Goal: Task Accomplishment & Management: Use online tool/utility

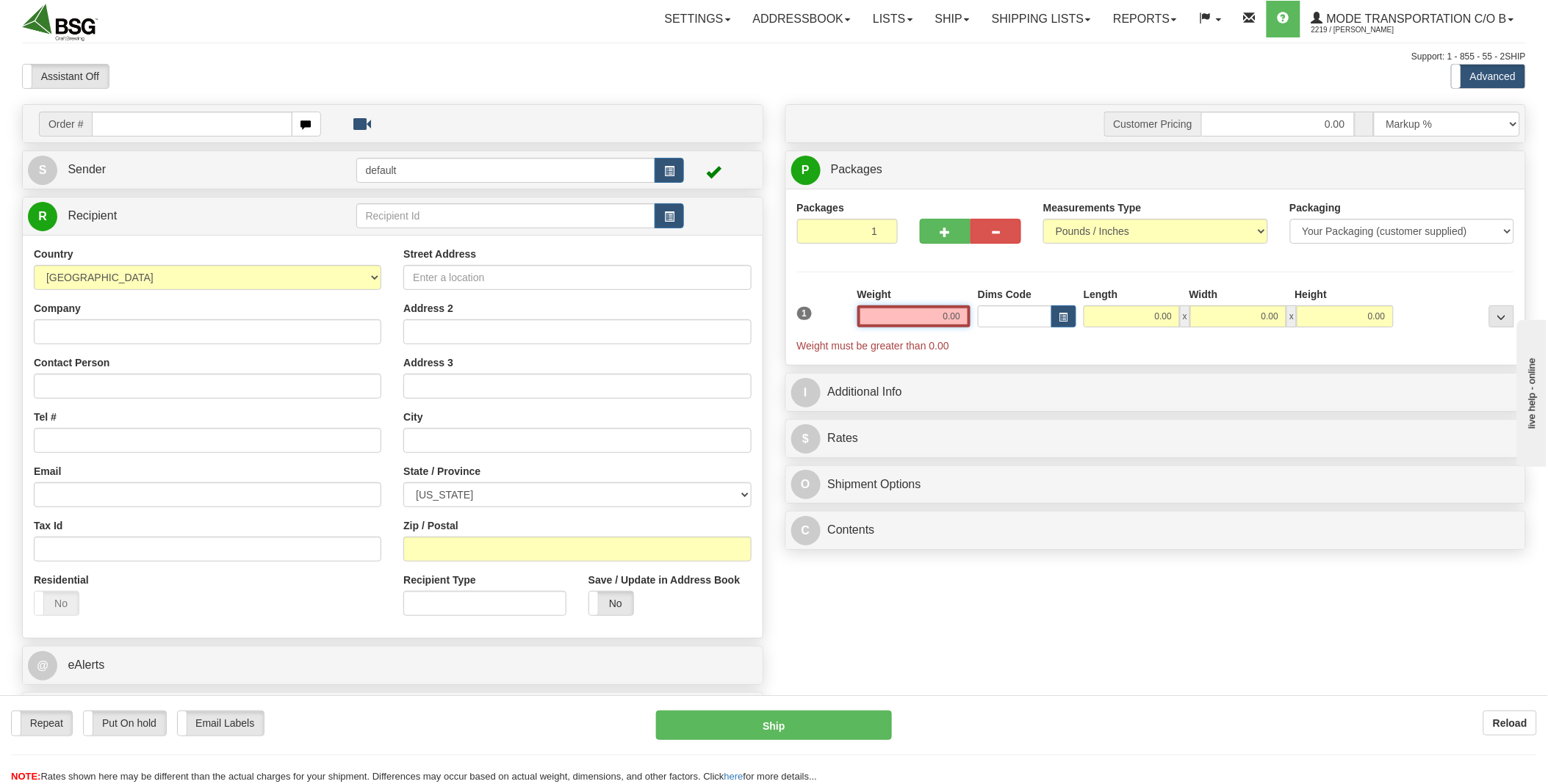
drag, startPoint x: 934, startPoint y: 317, endPoint x: 1047, endPoint y: 306, distance: 113.5
click at [1047, 306] on div "1 Weight 0.00 Dims Code 0.00" at bounding box center [1155, 321] width 725 height 66
click at [933, 317] on input "0.00" at bounding box center [914, 316] width 113 height 22
type input "0.00"
type input "24.00"
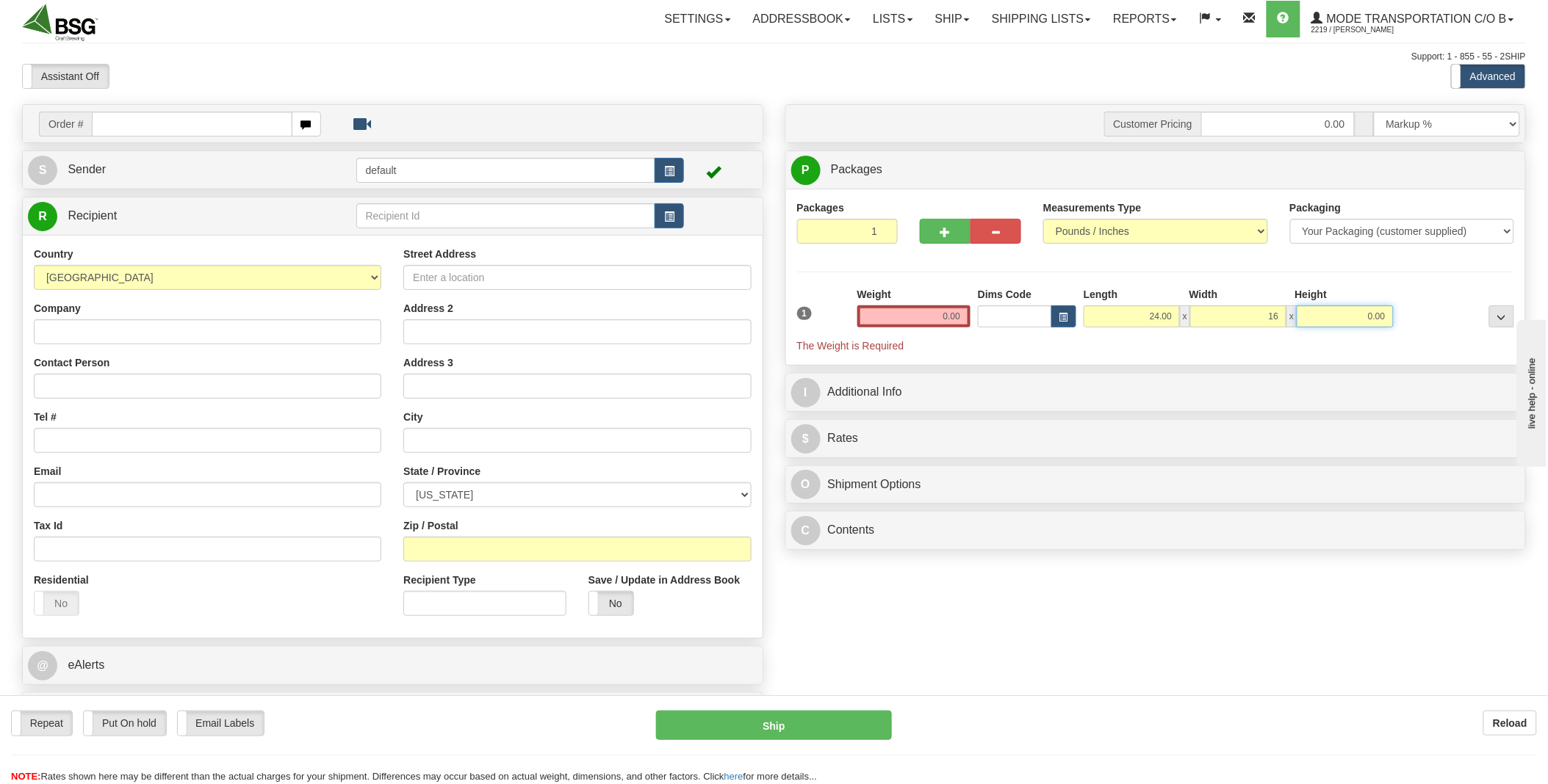
type input "16.00"
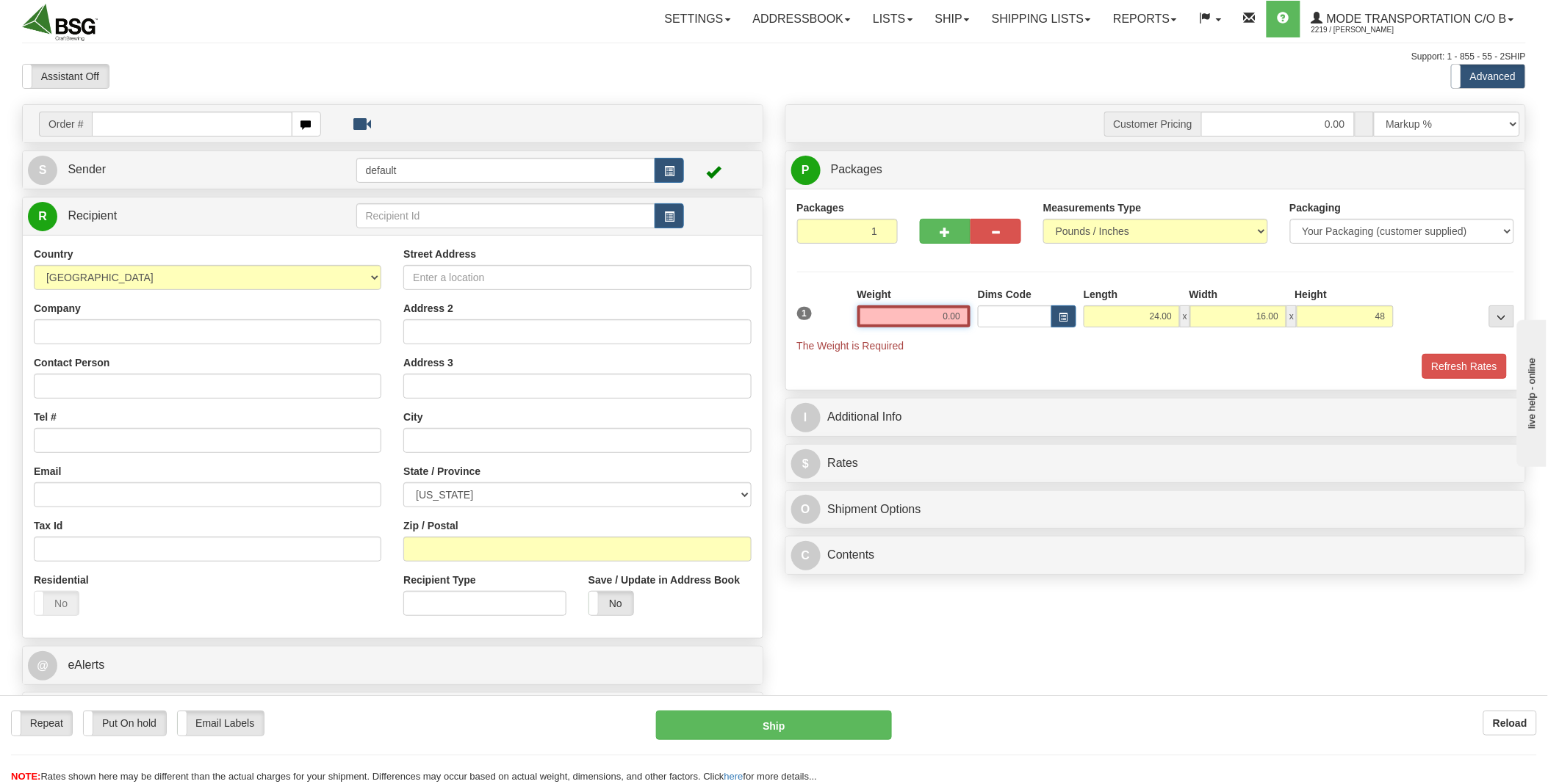
type input "48.00"
drag, startPoint x: 930, startPoint y: 324, endPoint x: 1020, endPoint y: 313, distance: 90.7
click at [1020, 313] on div "1 Weight 0.00 Dims Code x x" at bounding box center [1155, 321] width 725 height 66
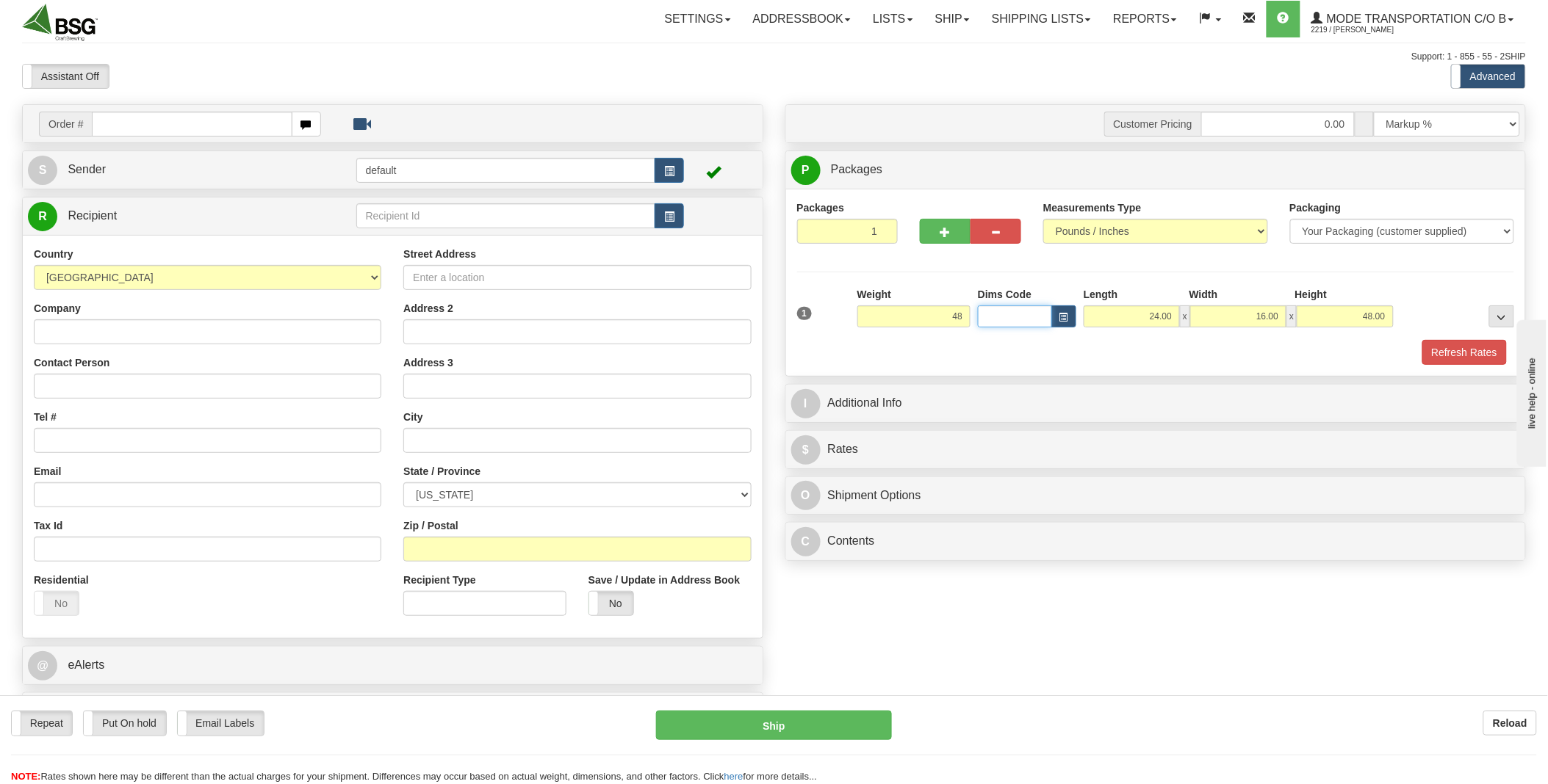
type input "48.00"
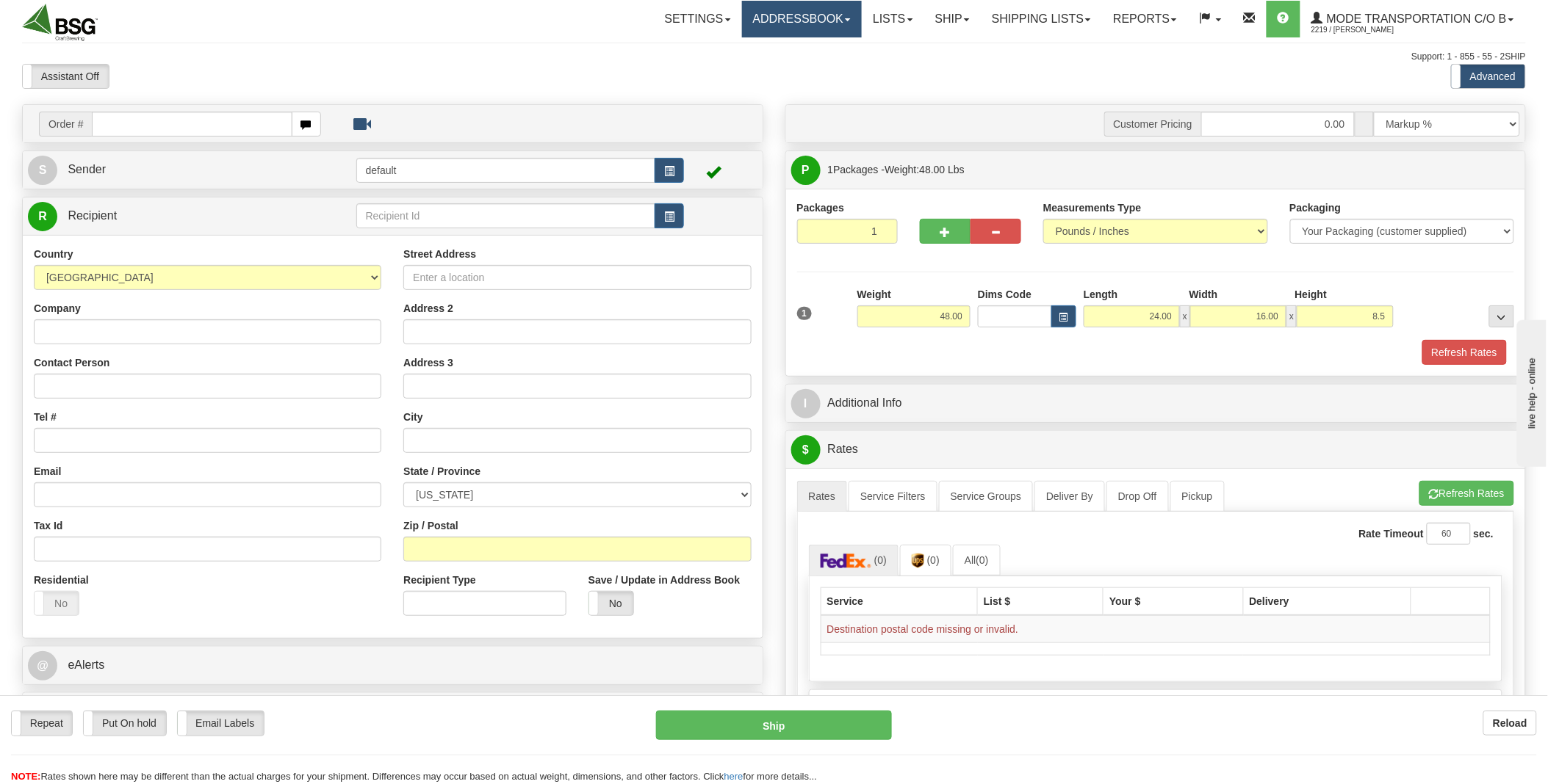
type input "8.50"
paste input "[STREET_ADDRESS]"
type input "[STREET_ADDRESS]"
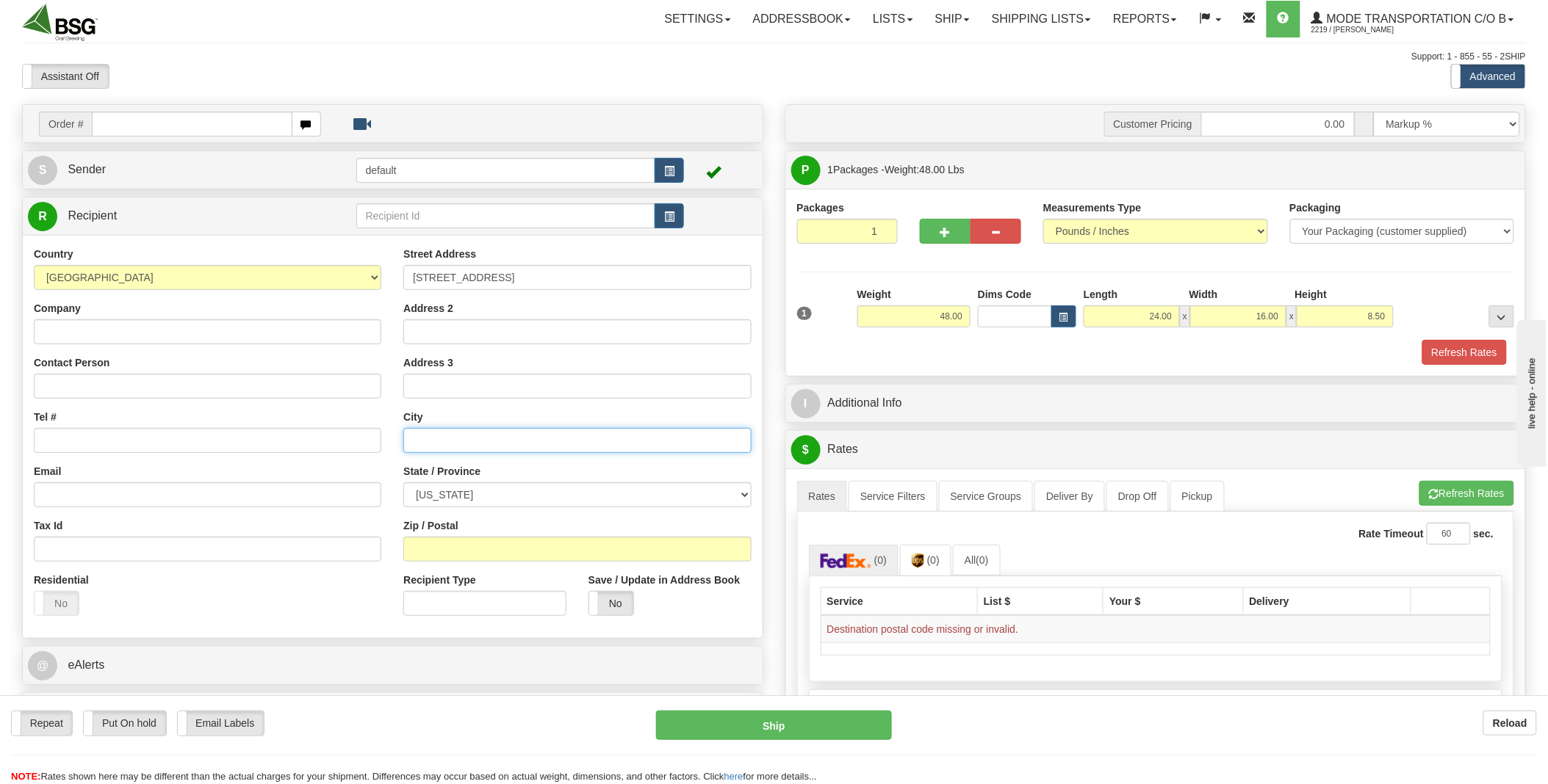
click at [489, 434] on input "text" at bounding box center [577, 441] width 348 height 25
type input "[GEOGRAPHIC_DATA]"
click at [413, 489] on select "[US_STATE] [US_STATE] [US_STATE] [US_STATE] Armed Forces America Armed Forces E…" at bounding box center [577, 495] width 348 height 25
select select "IL"
click at [403, 483] on select "[US_STATE] [US_STATE] [US_STATE] [US_STATE] Armed Forces America Armed Forces E…" at bounding box center [577, 495] width 348 height 25
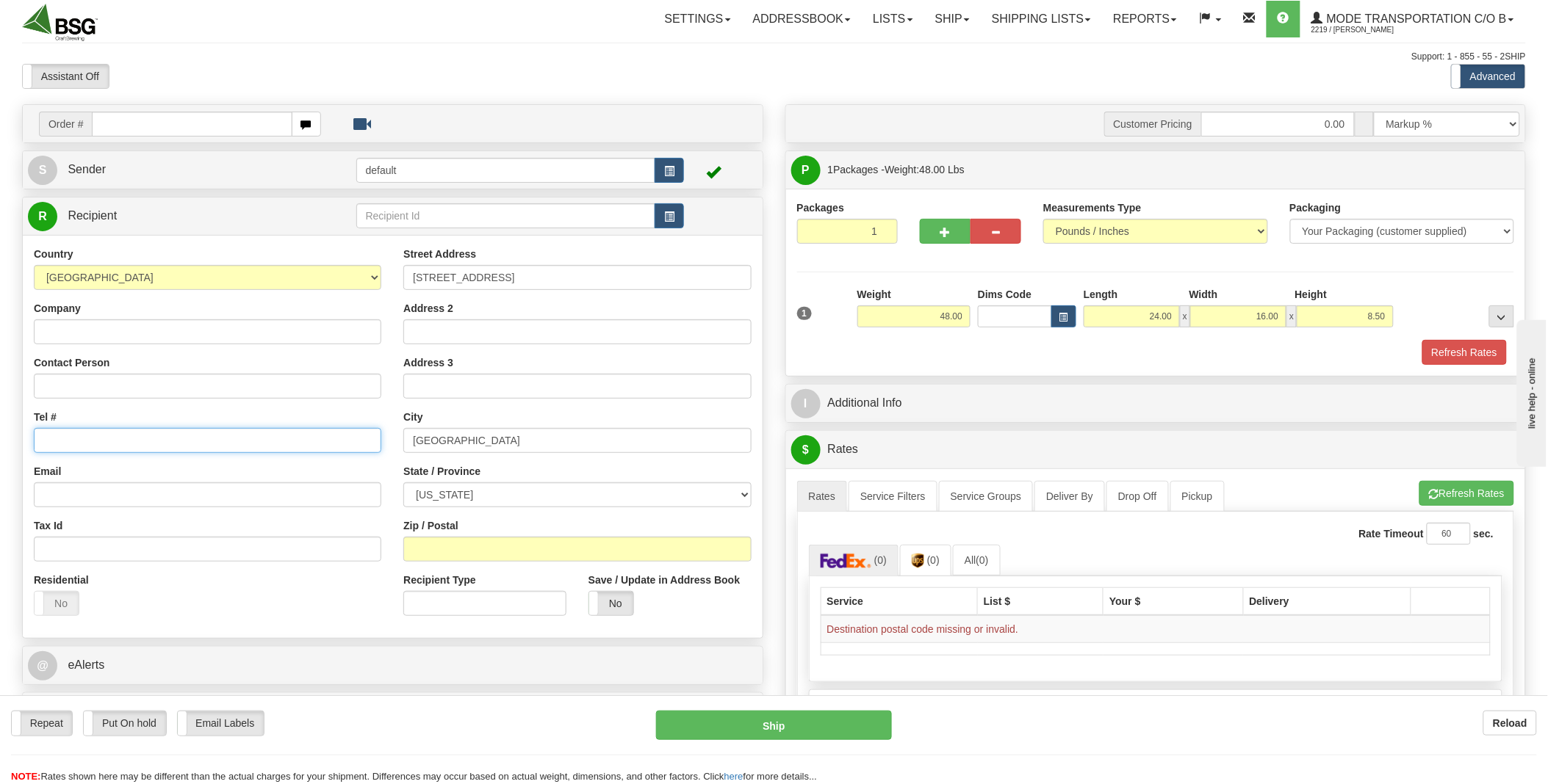
paste input "[PHONE_NUMBER]"
type input "[PHONE_NUMBER]"
click at [470, 554] on input "Zip / Postal" at bounding box center [577, 550] width 348 height 25
type input "60612"
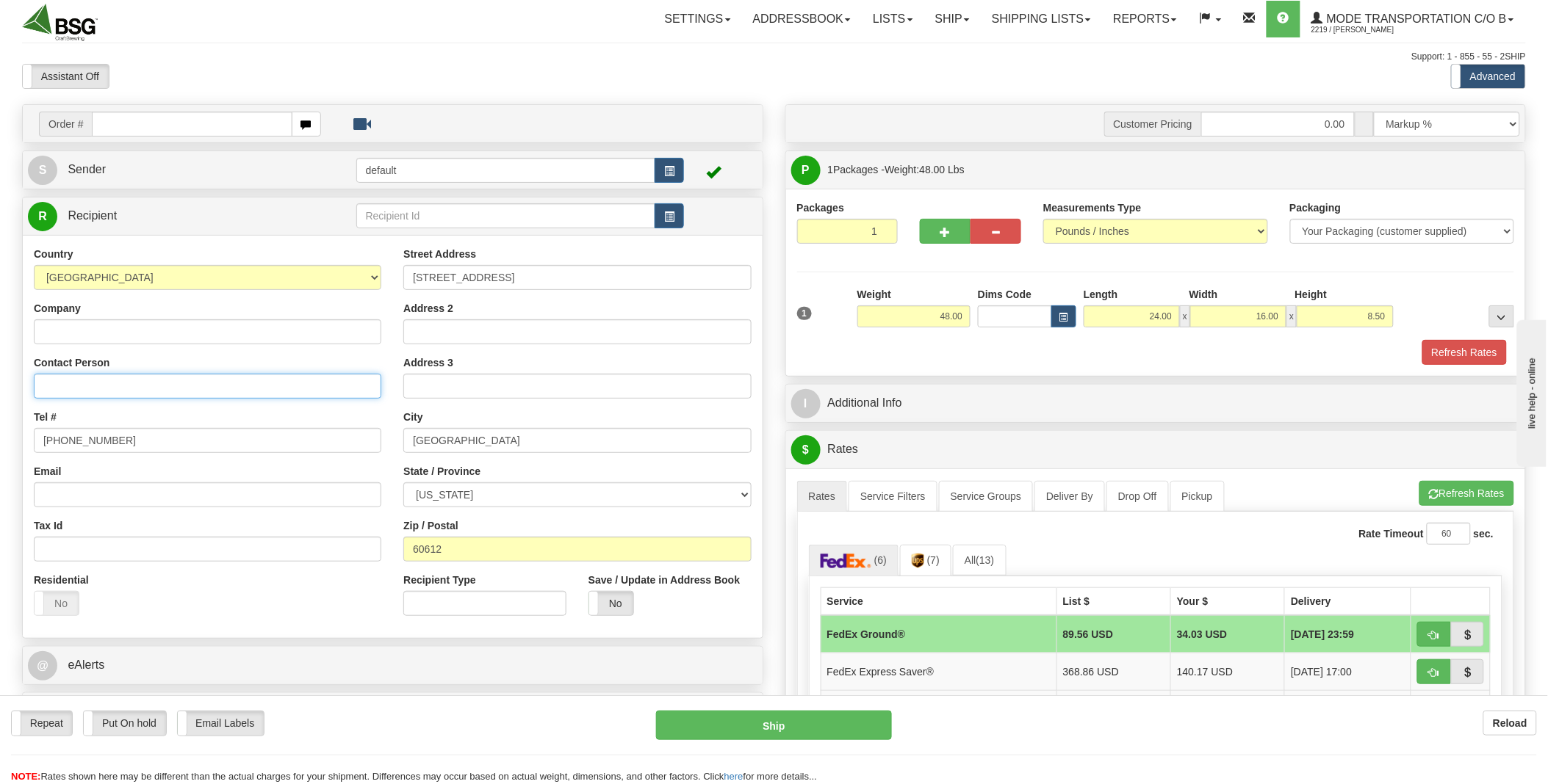
paste input "[PERSON_NAME]"
type input "[PERSON_NAME]"
paste input "Dark Matter Coffee"
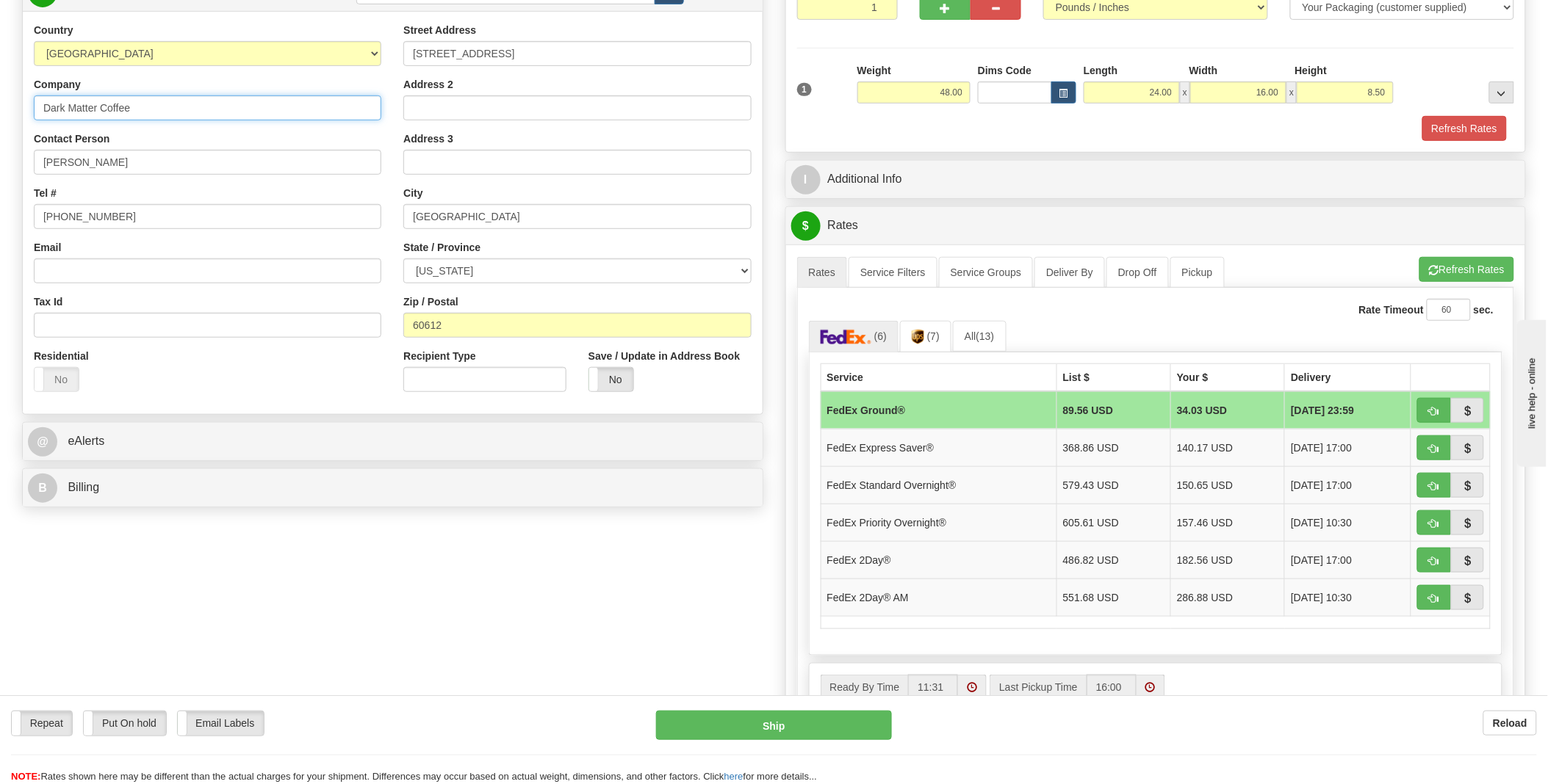
scroll to position [244, 0]
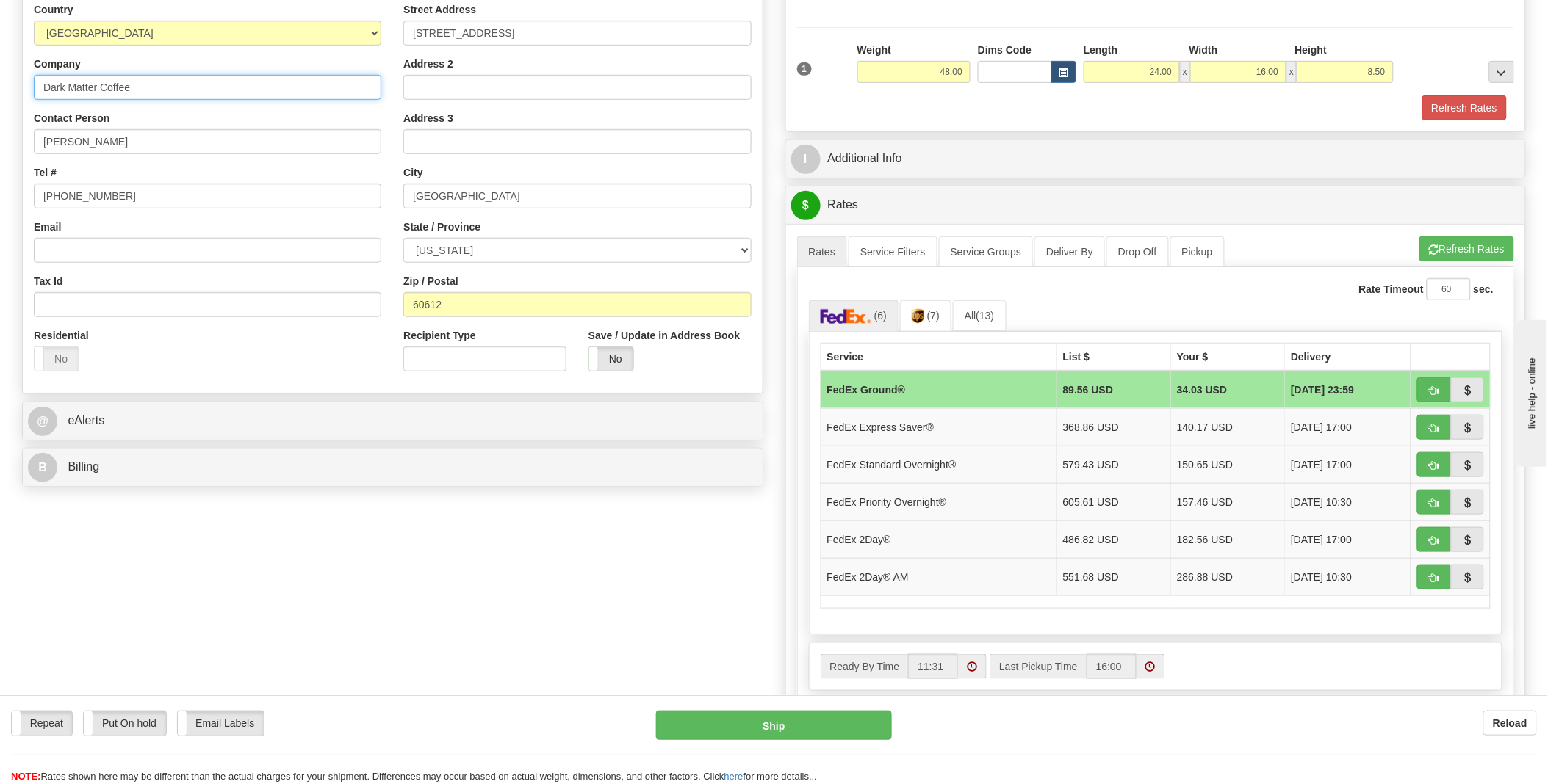
type input "Dark Matter Coffee"
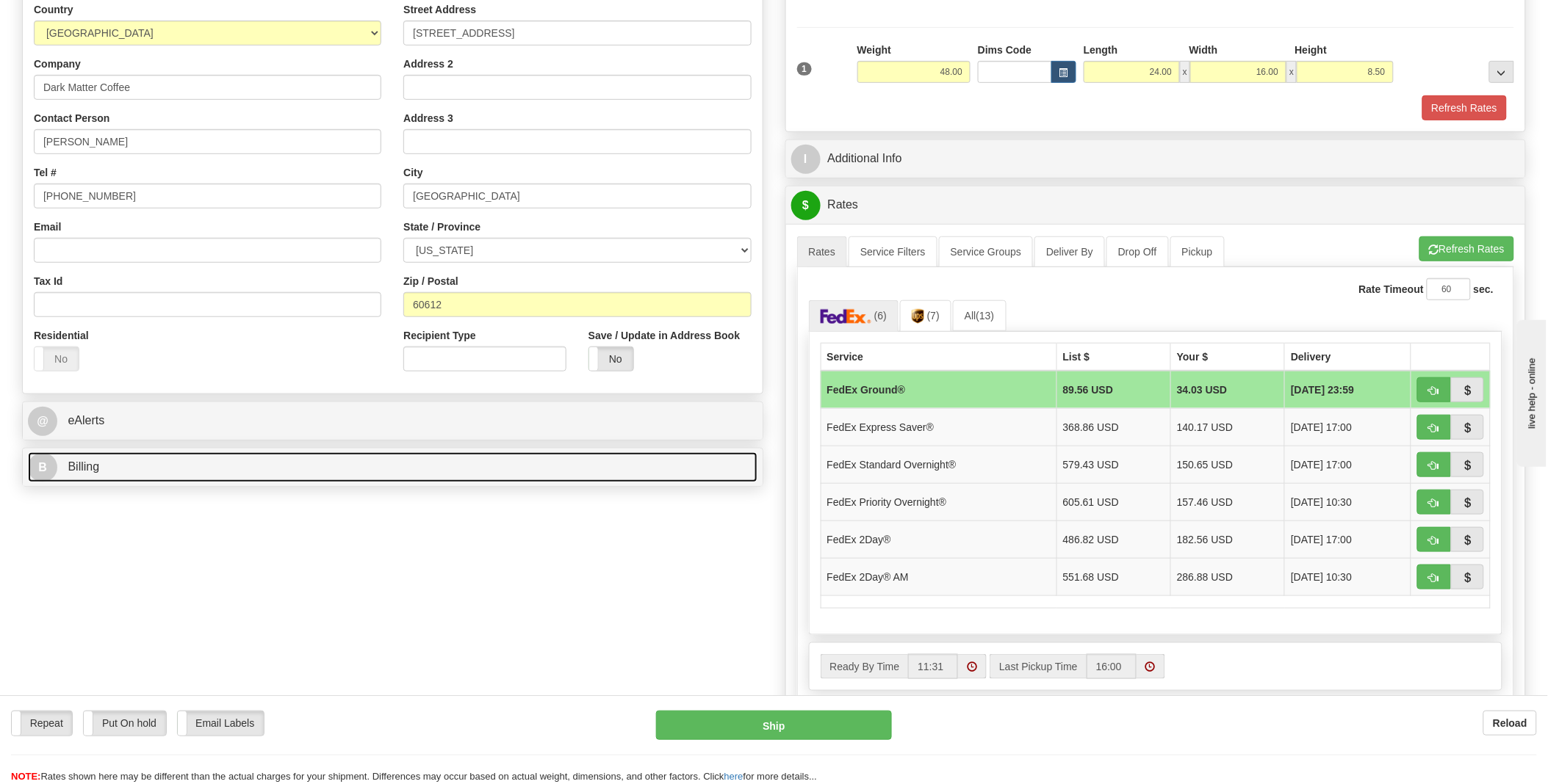
click at [216, 473] on link "B Billing" at bounding box center [393, 468] width 730 height 31
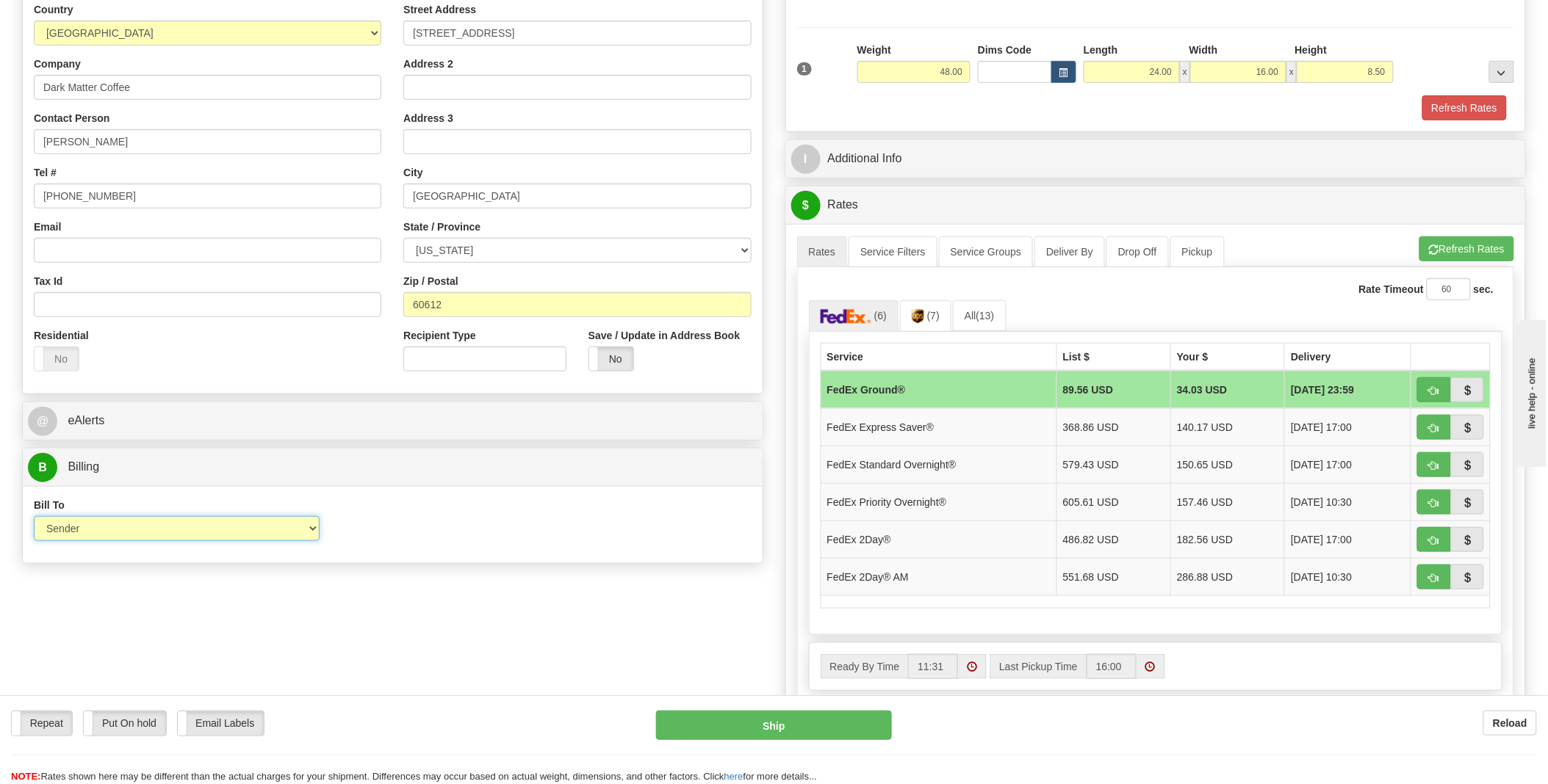
click at [144, 523] on select "Sender Recipient Third Party Collect" at bounding box center [177, 529] width 286 height 25
select select "3"
click at [34, 518] on select "Sender Recipient Third Party Collect" at bounding box center [177, 529] width 286 height 25
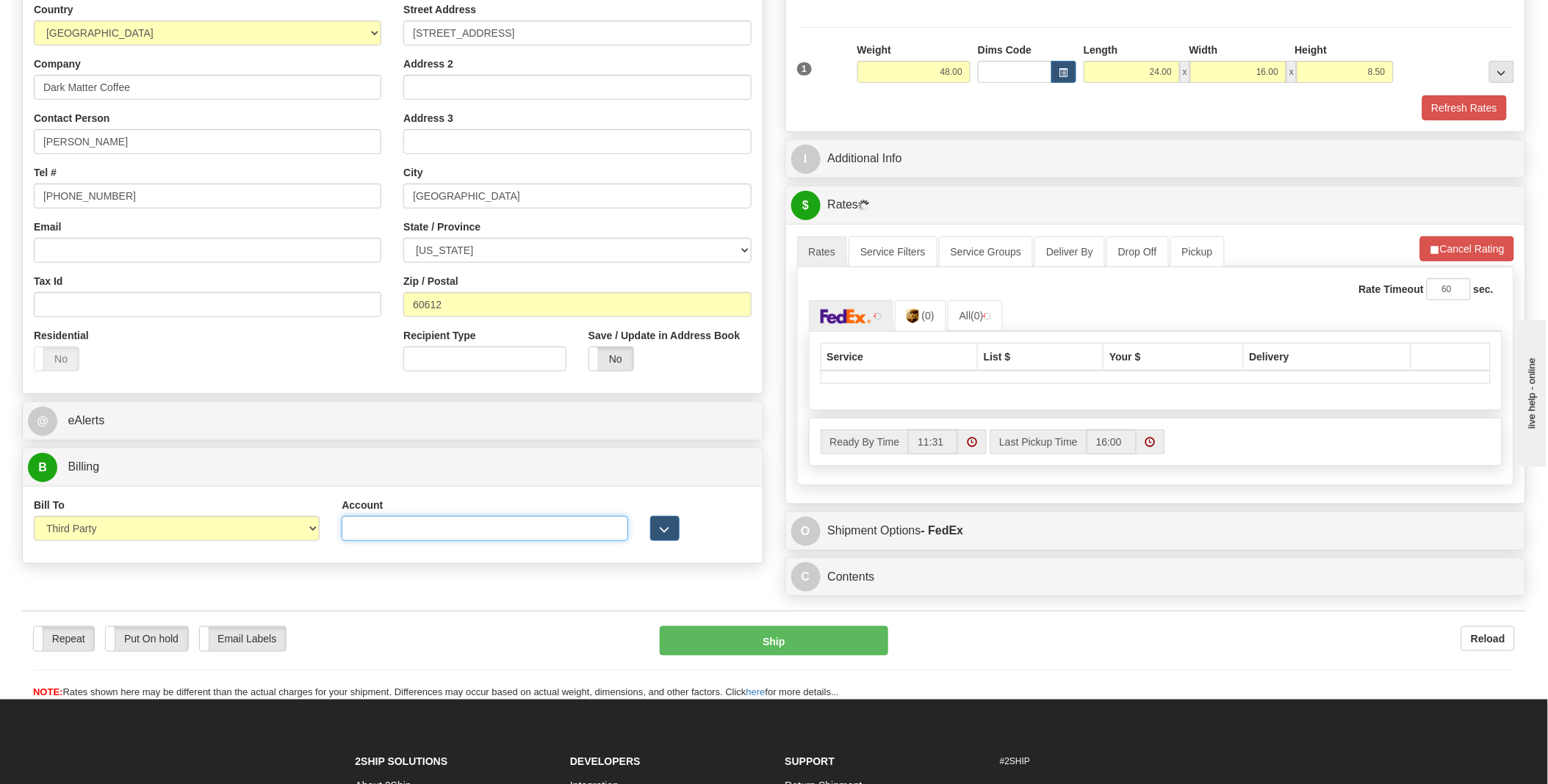
click at [483, 541] on input "Account" at bounding box center [484, 529] width 286 height 25
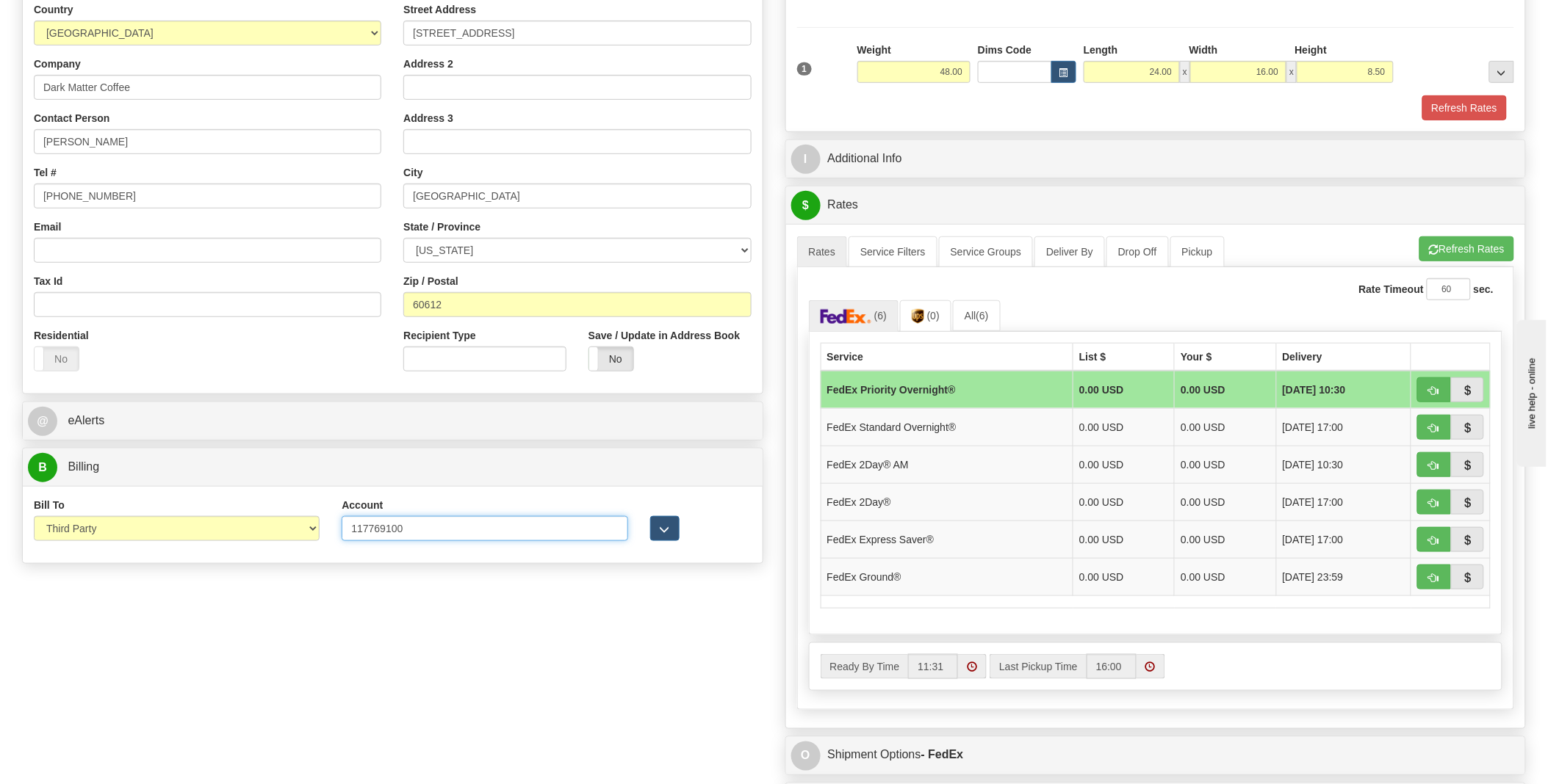
type input "117769100"
click at [508, 592] on div "Order # S Sender default" at bounding box center [774, 344] width 1526 height 969
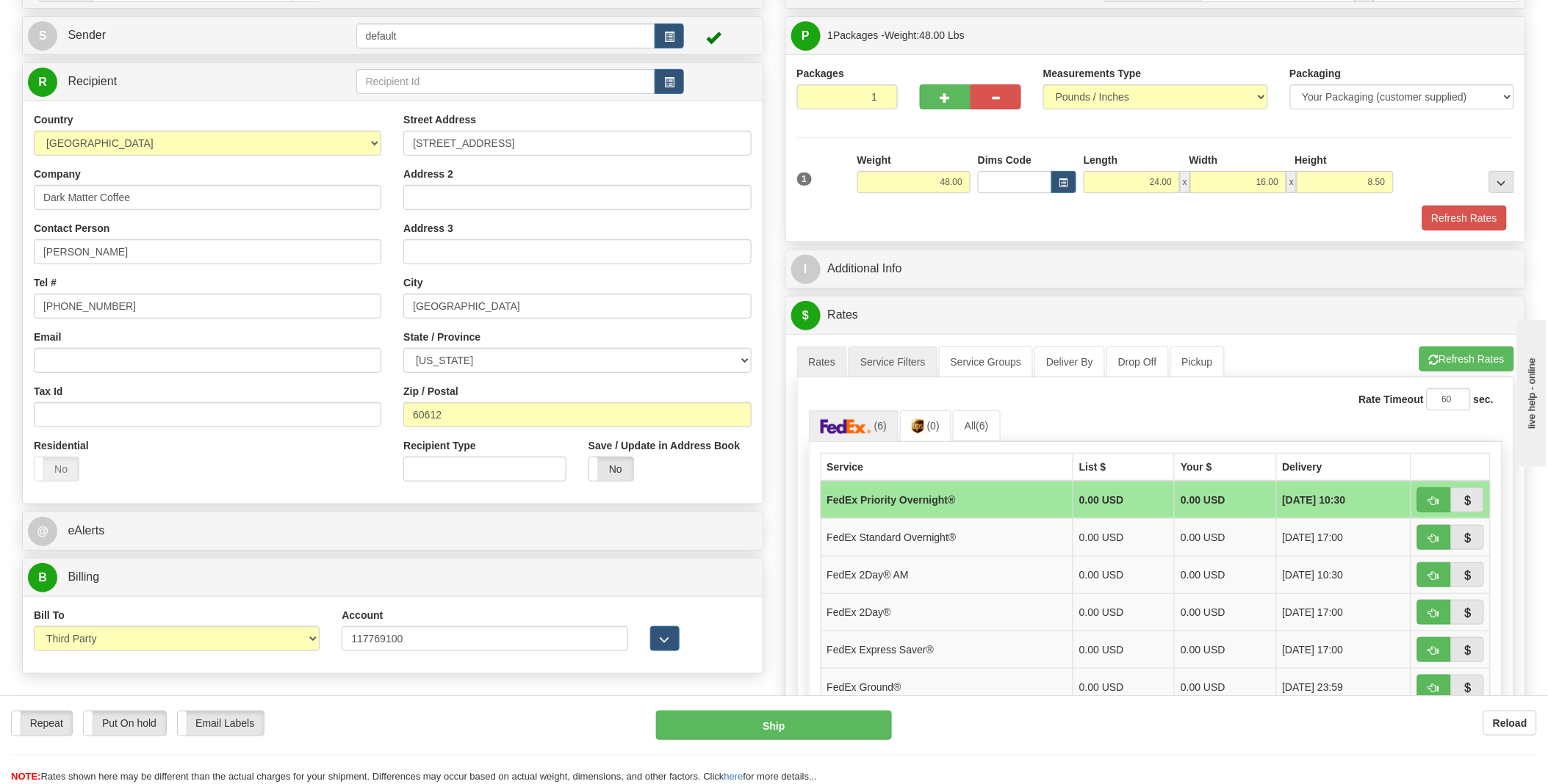
scroll to position [82, 0]
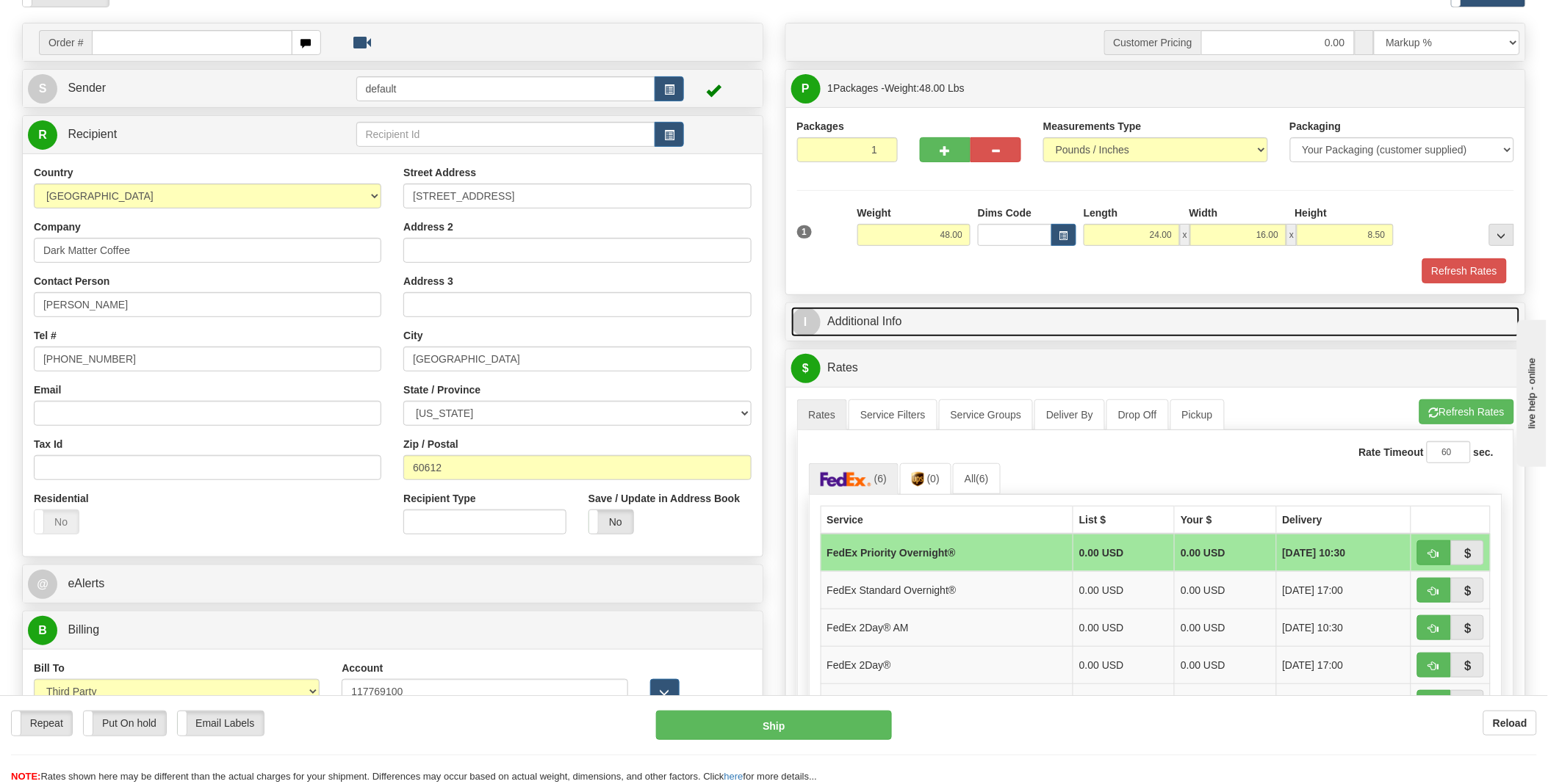
click at [970, 325] on link "I Additional Info" at bounding box center [1156, 322] width 730 height 31
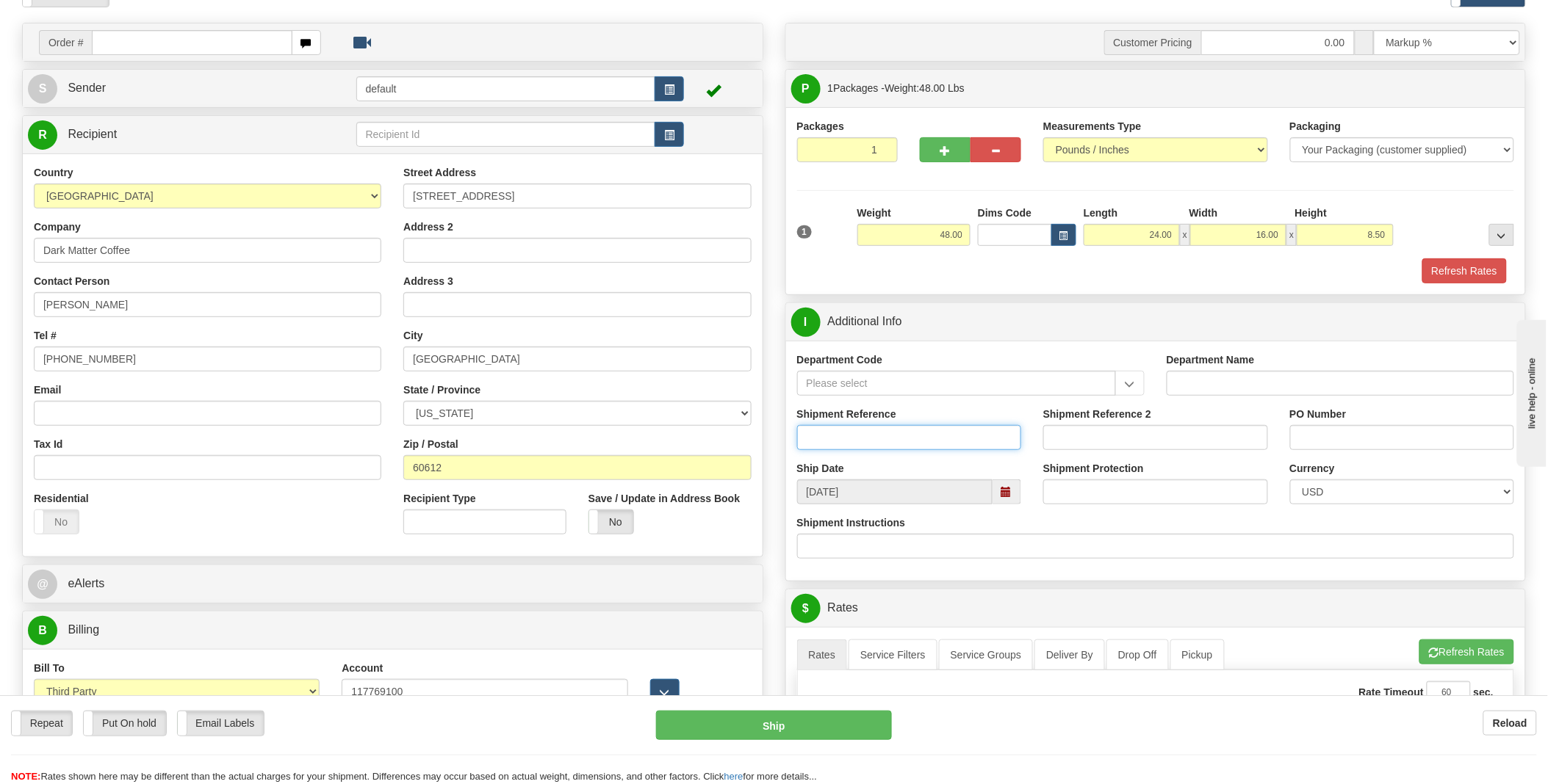
click at [914, 443] on input "Shipment Reference" at bounding box center [909, 438] width 225 height 25
type input "VGF Product / [PERSON_NAME]"
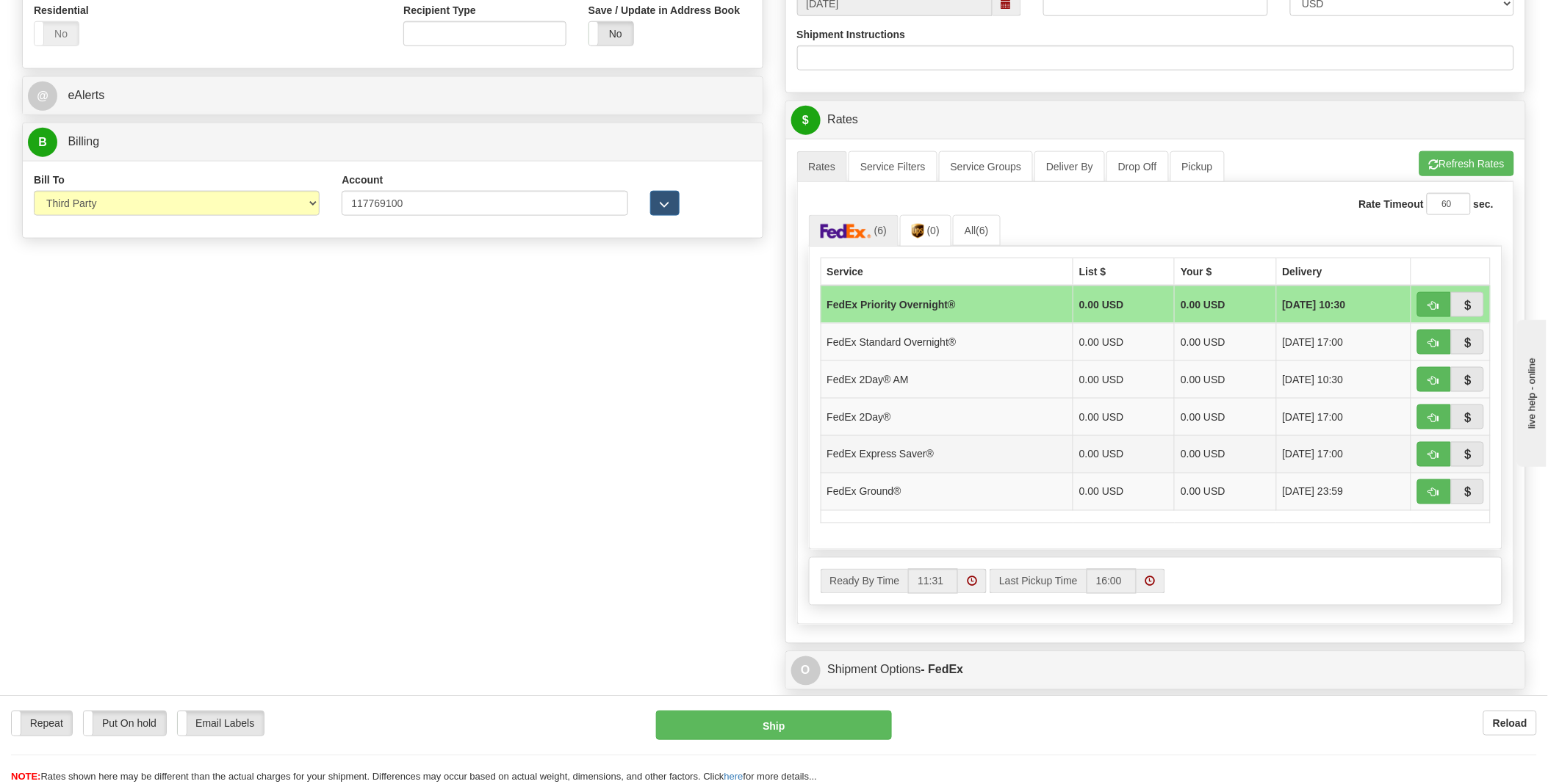
scroll to position [570, 0]
click at [1437, 458] on span "button" at bounding box center [1434, 454] width 10 height 10
type input "20"
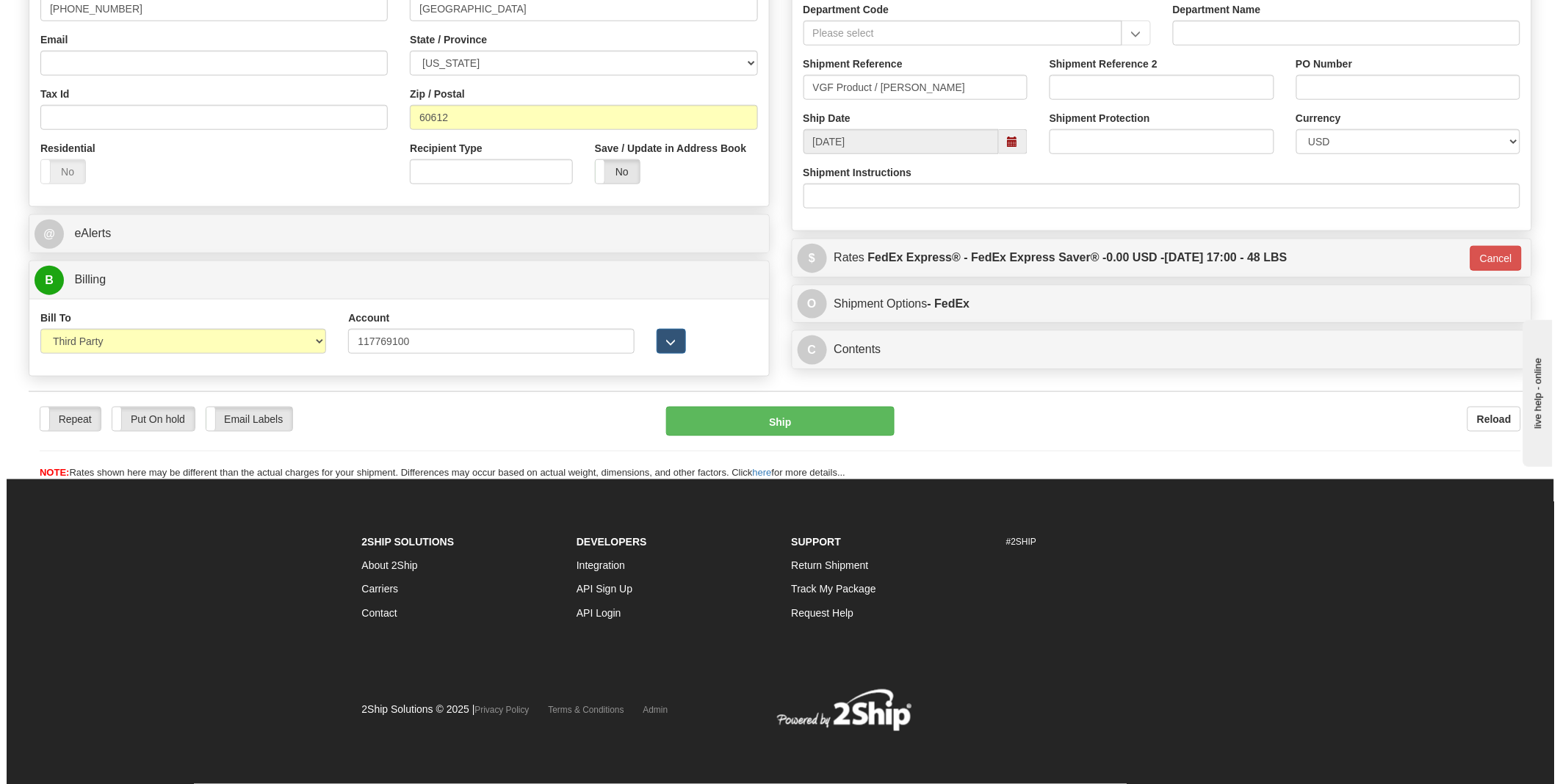
scroll to position [434, 0]
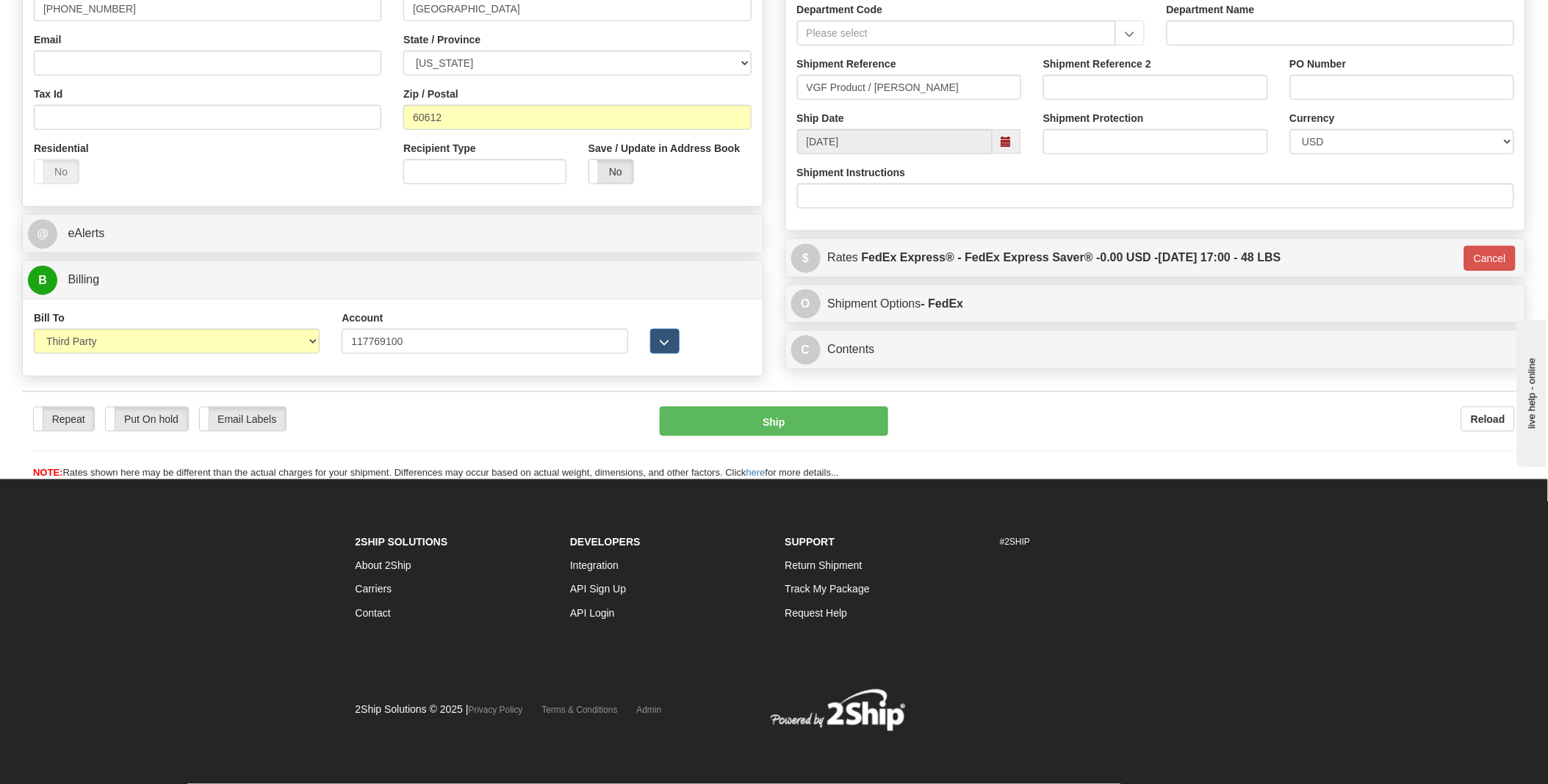
click at [783, 401] on div "Repeat Repeat Put On hold Put On hold Print Order Slip Print Order Slip Email L…" at bounding box center [774, 436] width 1504 height 89
click at [780, 412] on button "Ship" at bounding box center [774, 421] width 228 height 30
